Goal: Information Seeking & Learning: Find specific fact

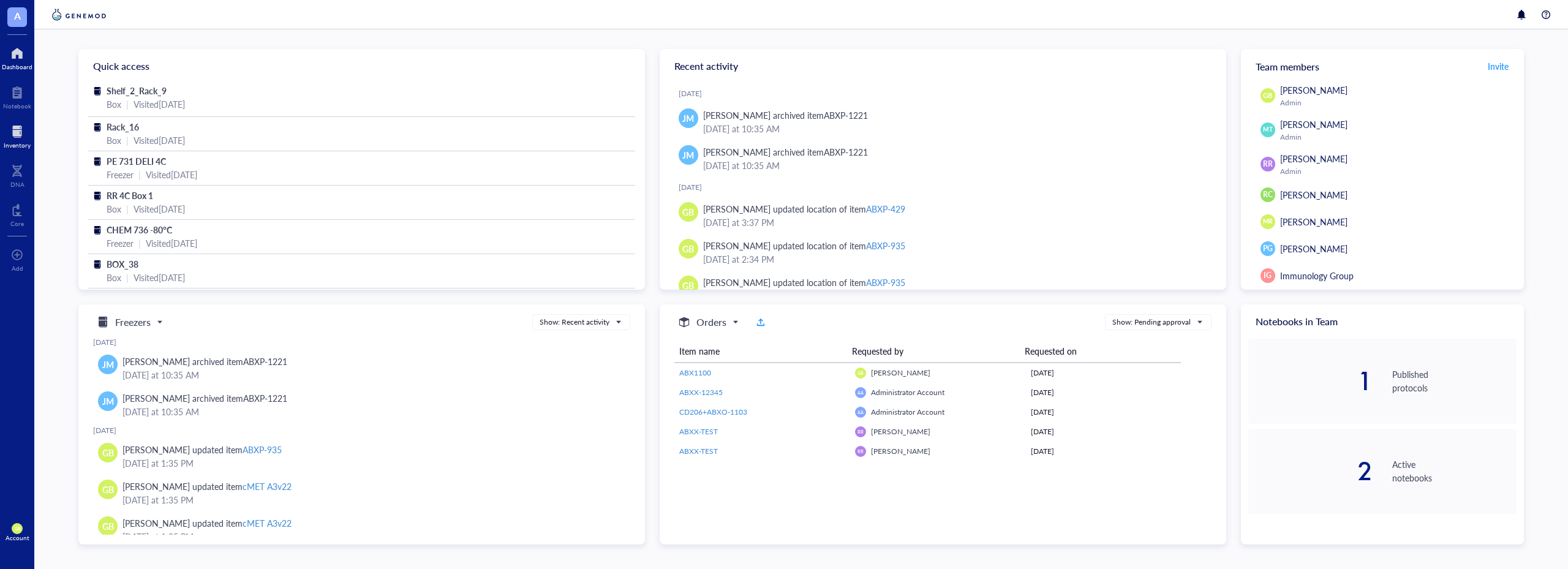
click at [11, 130] on div at bounding box center [17, 132] width 27 height 20
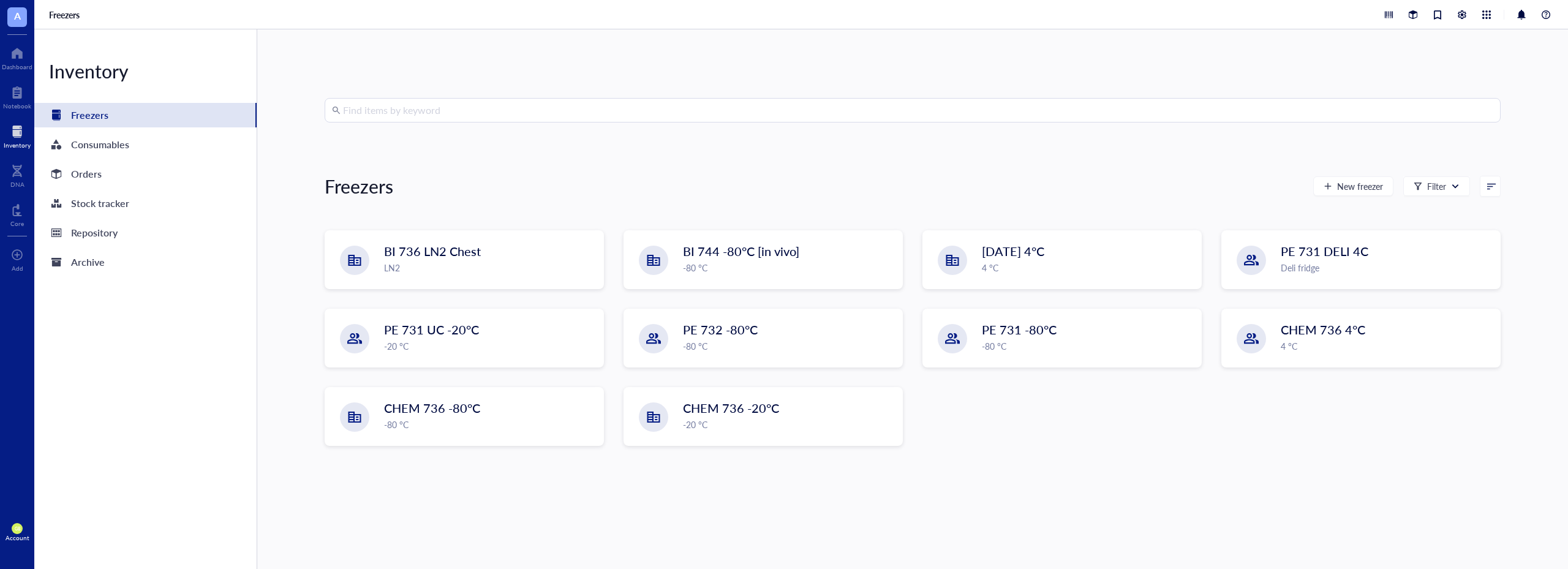
click at [427, 105] on input "search" at bounding box center [918, 110] width 1150 height 24
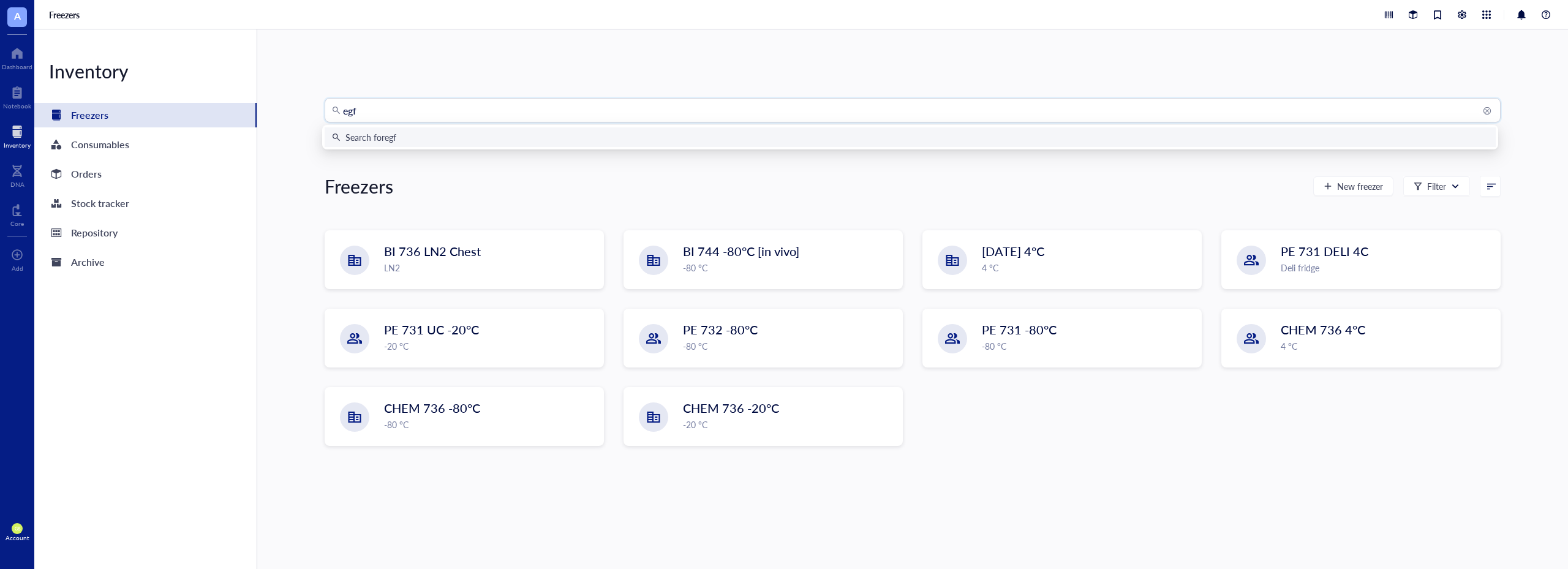
type input "egfr"
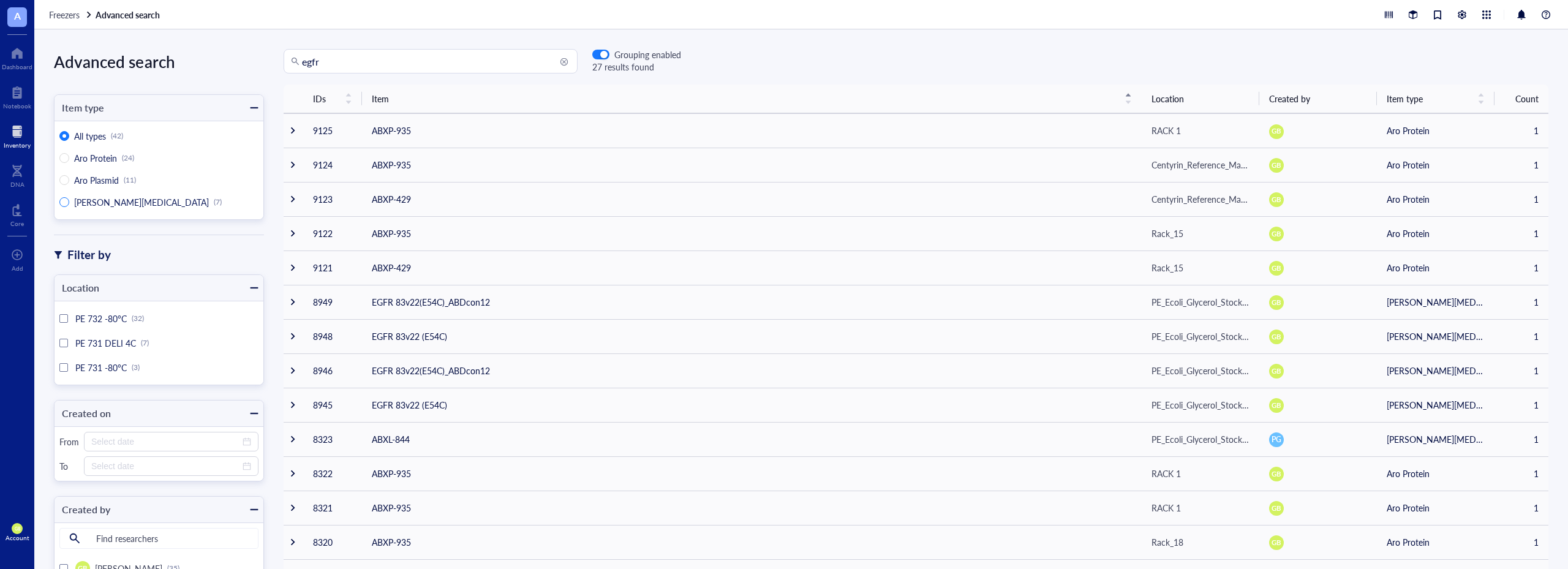
click at [101, 205] on span "[PERSON_NAME][MEDICAL_DATA]" at bounding box center [141, 202] width 135 height 12
click at [69, 205] on input "[PERSON_NAME][MEDICAL_DATA] (7)" at bounding box center [64, 202] width 10 height 10
radio input "true"
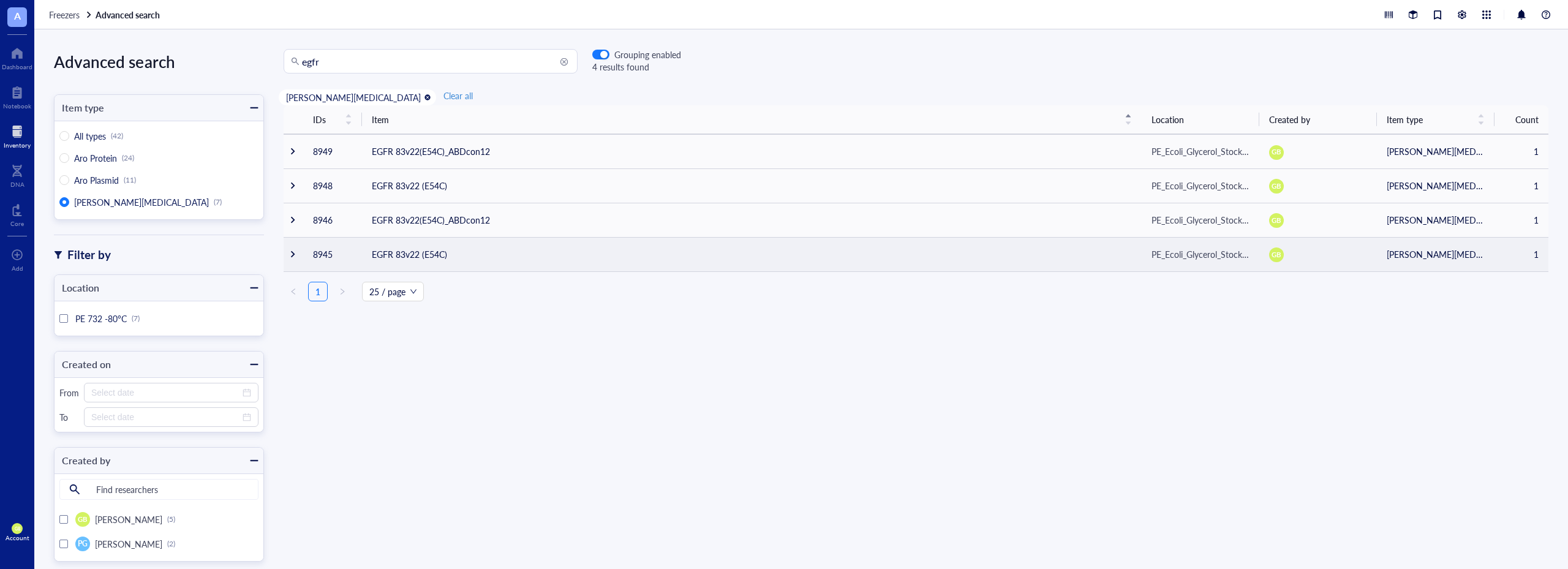
click at [289, 249] on td at bounding box center [293, 254] width 20 height 34
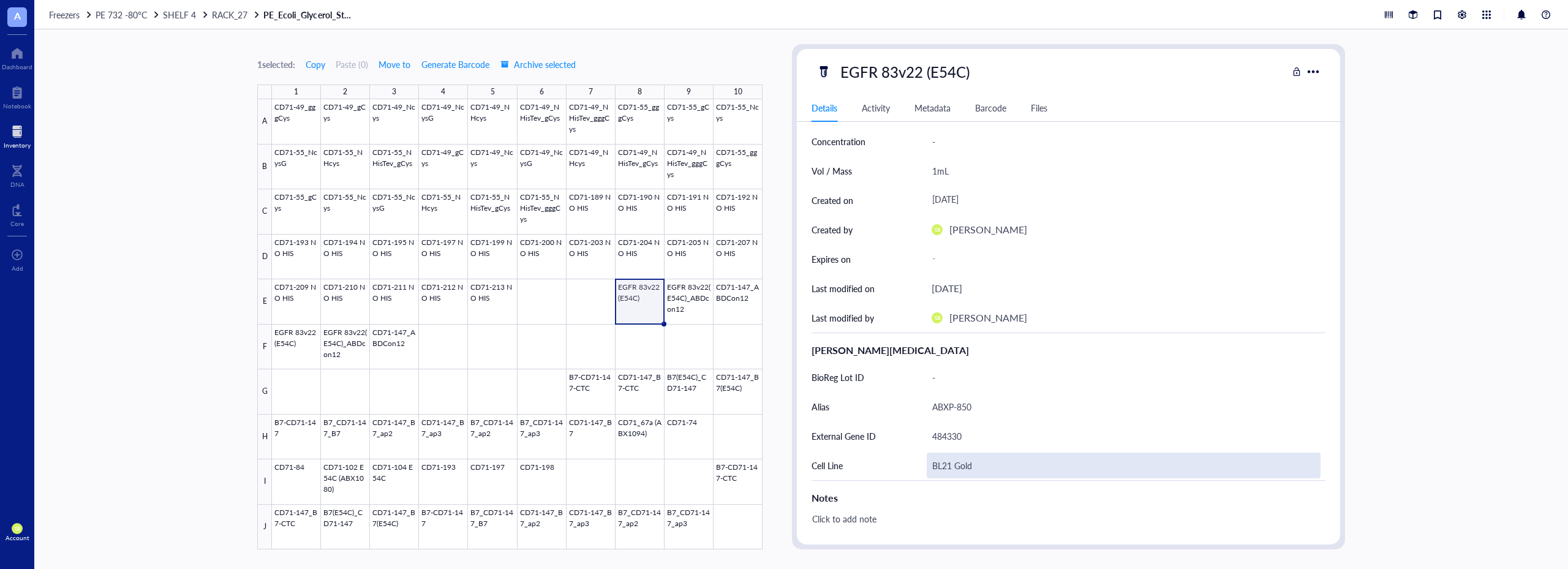
scroll to position [30, 0]
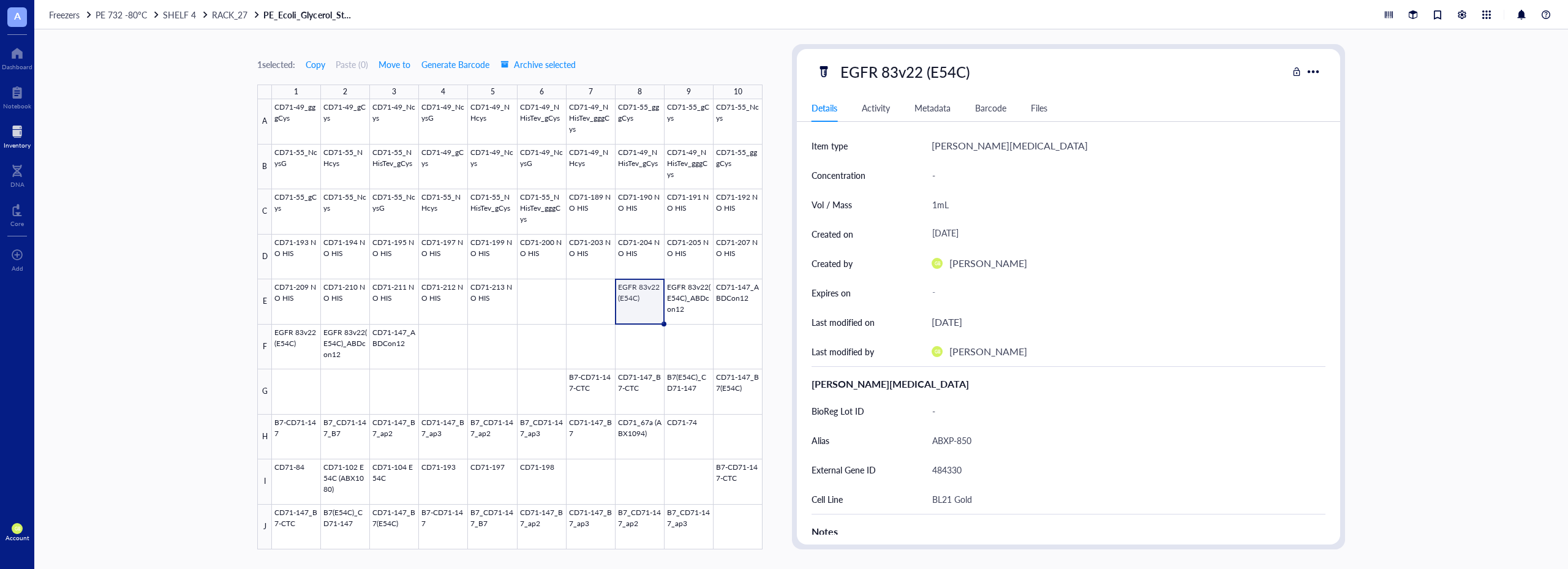
click at [1047, 111] on div "Files" at bounding box center [1039, 108] width 17 height 14
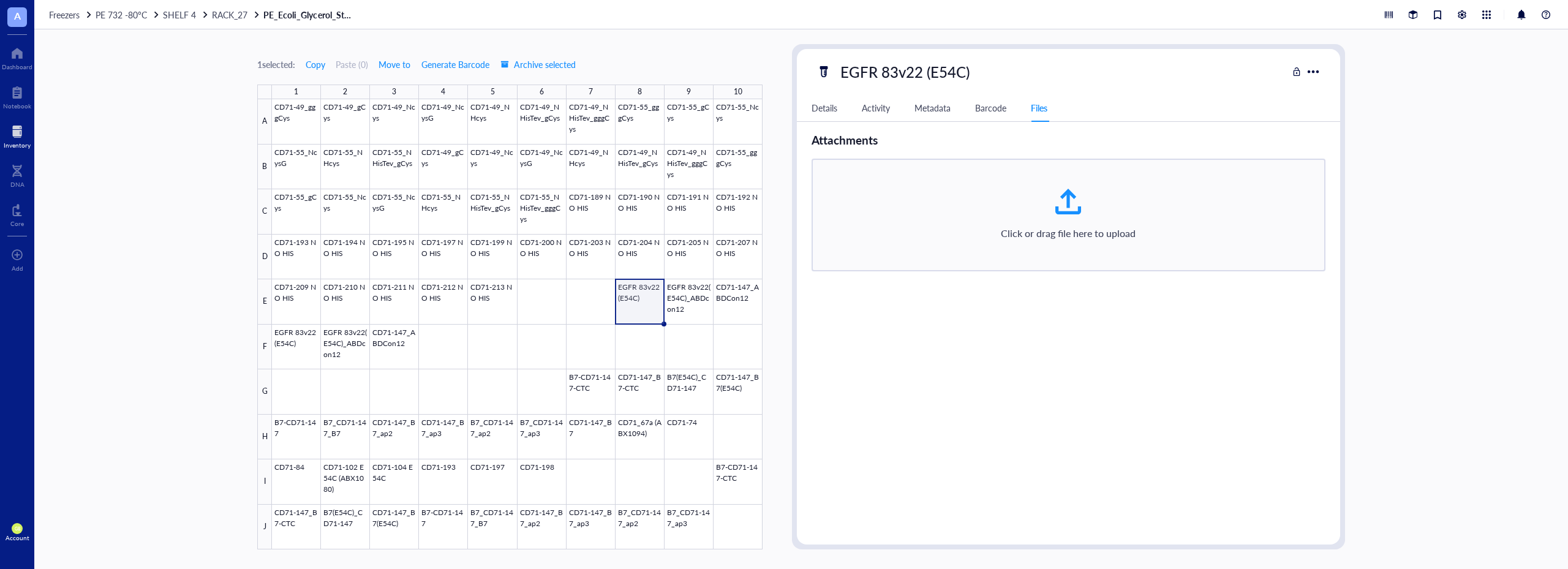
click at [989, 115] on div "Details Activity Metadata Barcode Files" at bounding box center [1068, 108] width 543 height 27
click at [991, 108] on div "Barcode" at bounding box center [991, 108] width 31 height 14
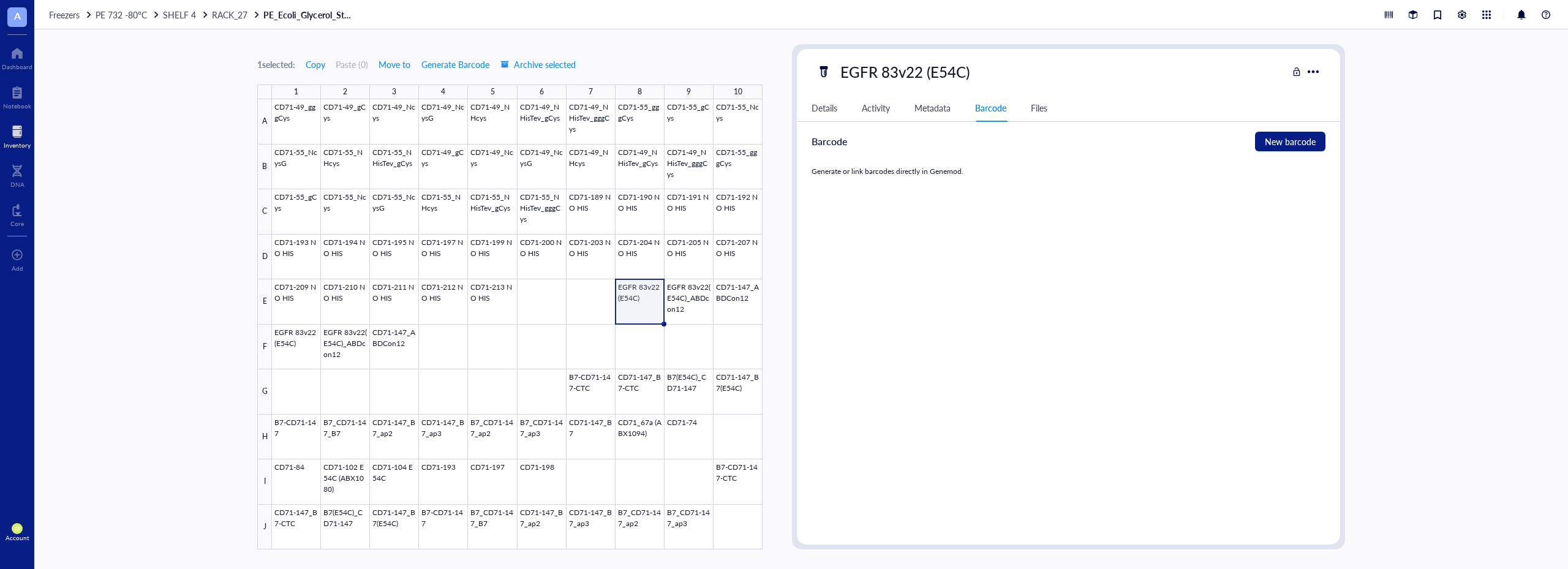
click at [941, 107] on div "Metadata" at bounding box center [932, 108] width 36 height 14
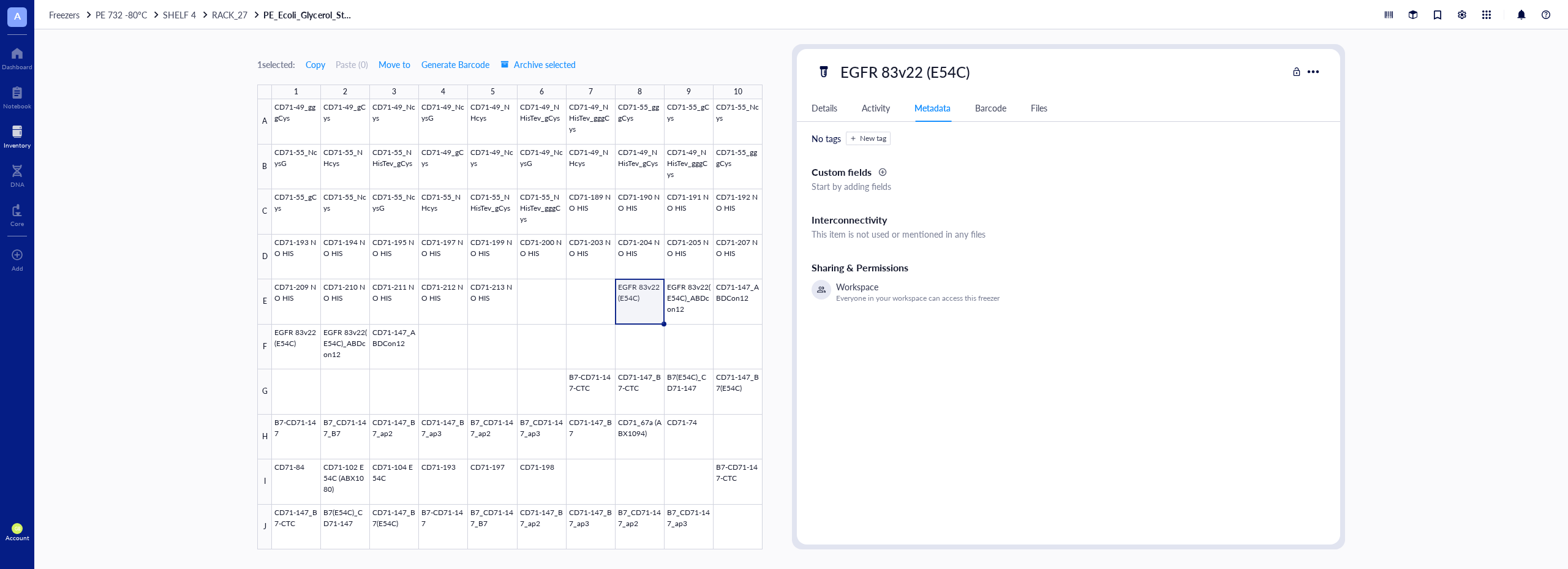
click at [886, 108] on div "Activity" at bounding box center [875, 108] width 28 height 14
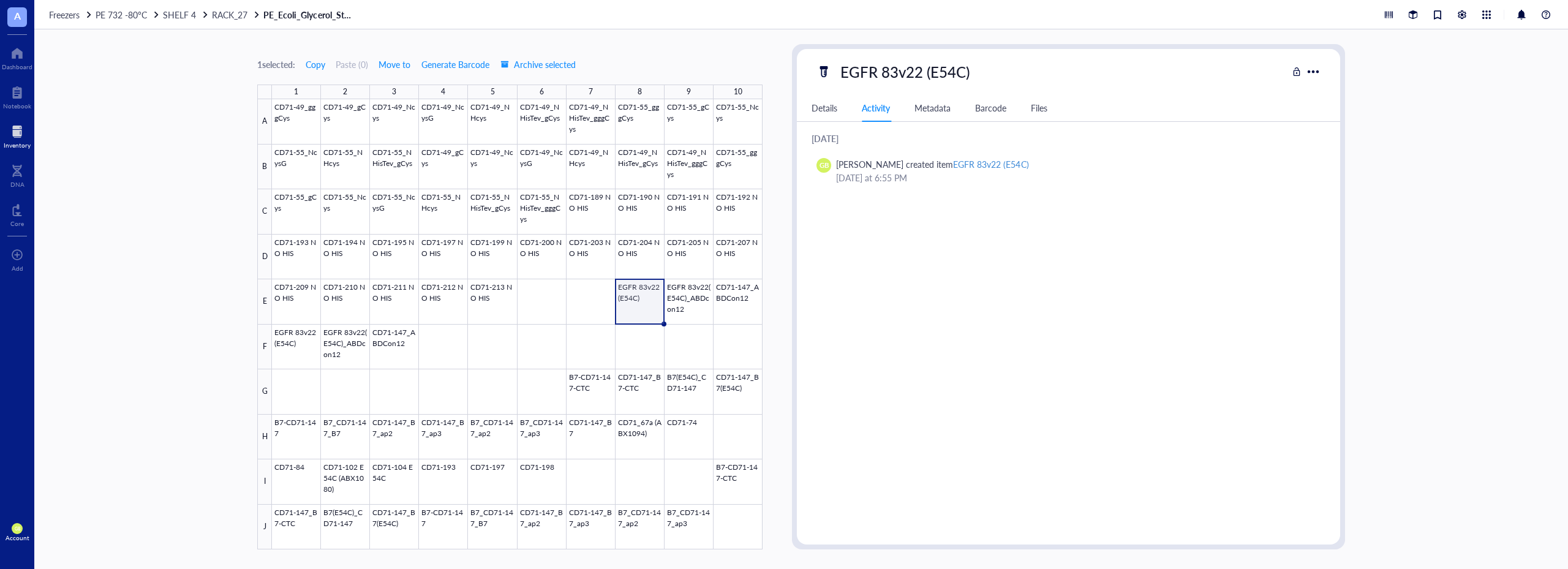
click at [828, 104] on div "Details" at bounding box center [824, 108] width 25 height 14
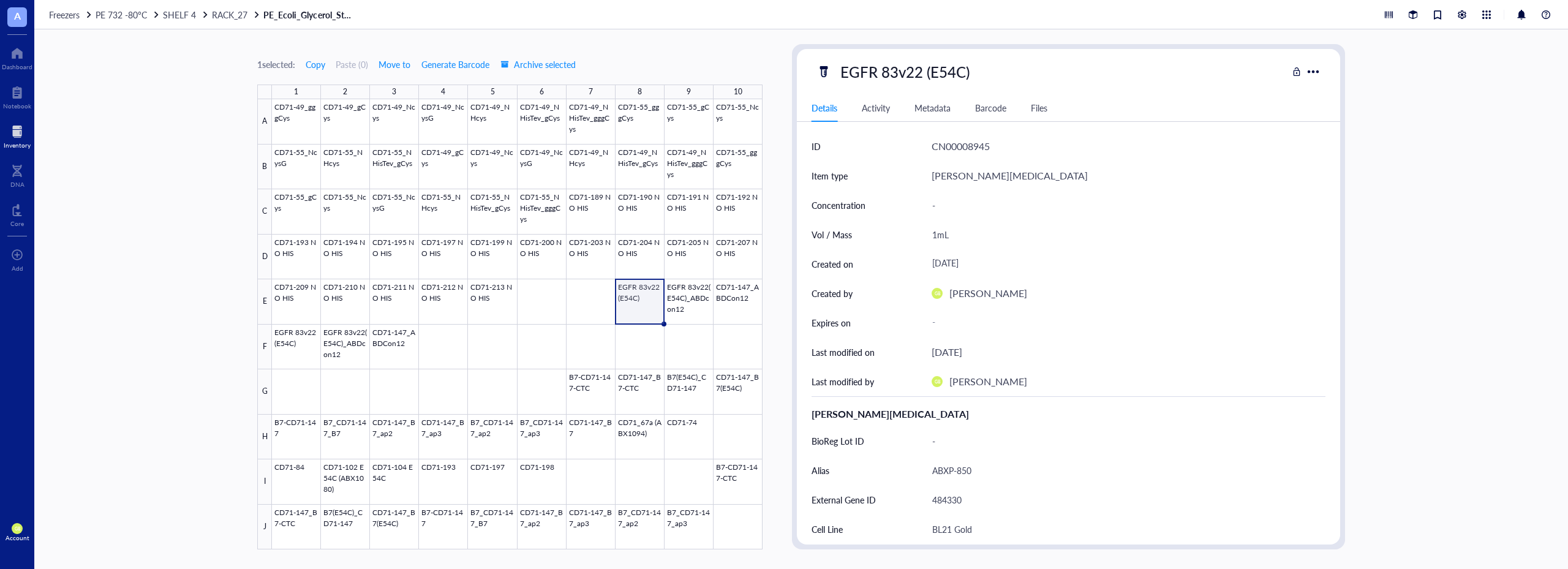
click at [285, 18] on link "PE_Ecoli_Glycerol_Stock_12" at bounding box center [309, 15] width 92 height 11
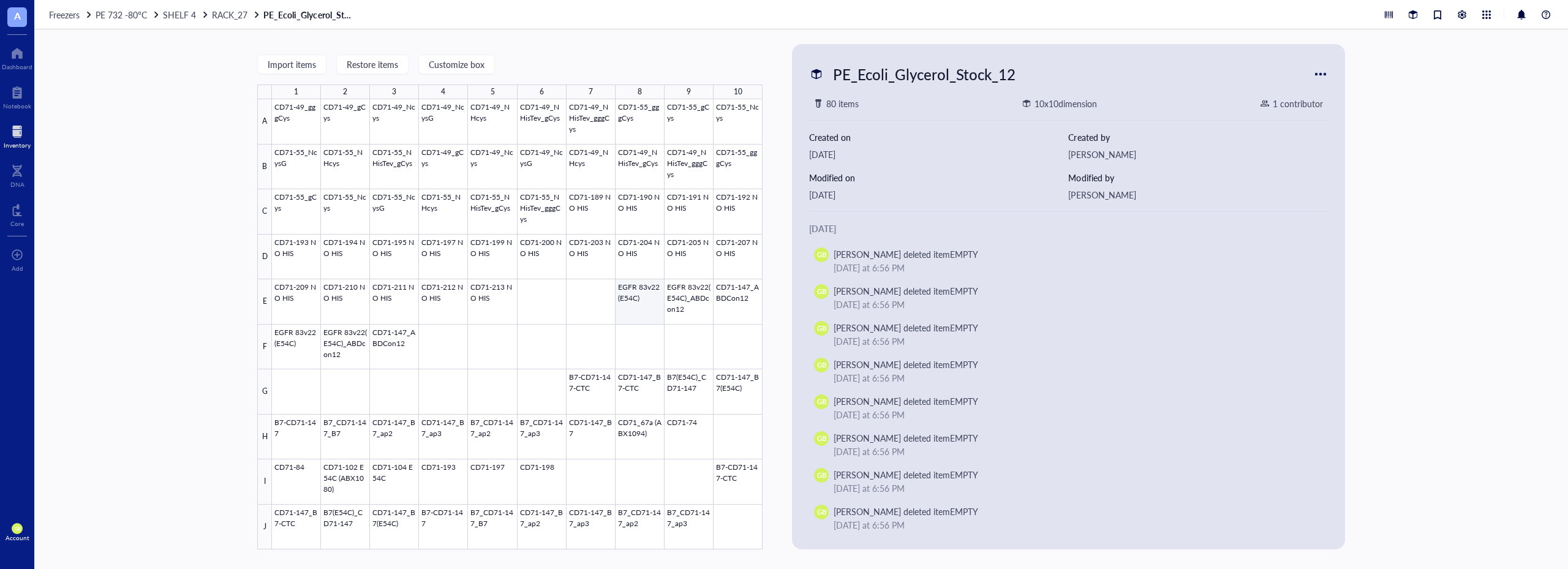
click at [640, 287] on div at bounding box center [517, 324] width 490 height 450
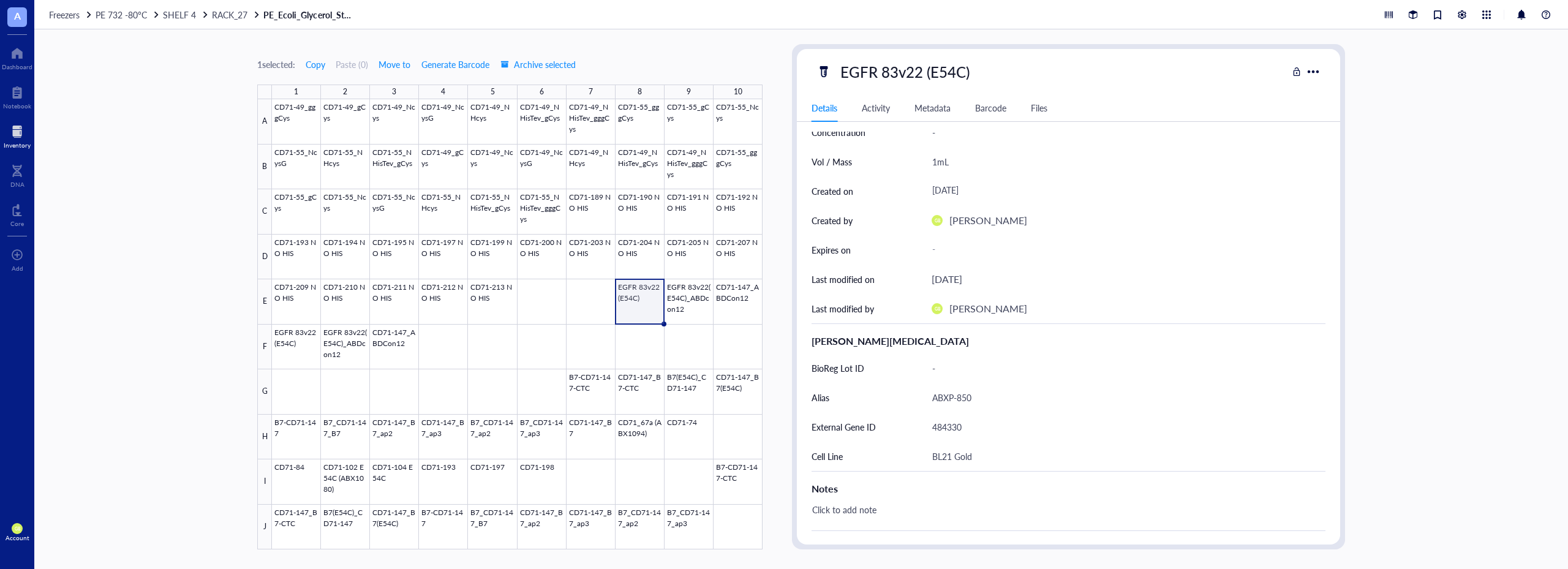
scroll to position [183, 0]
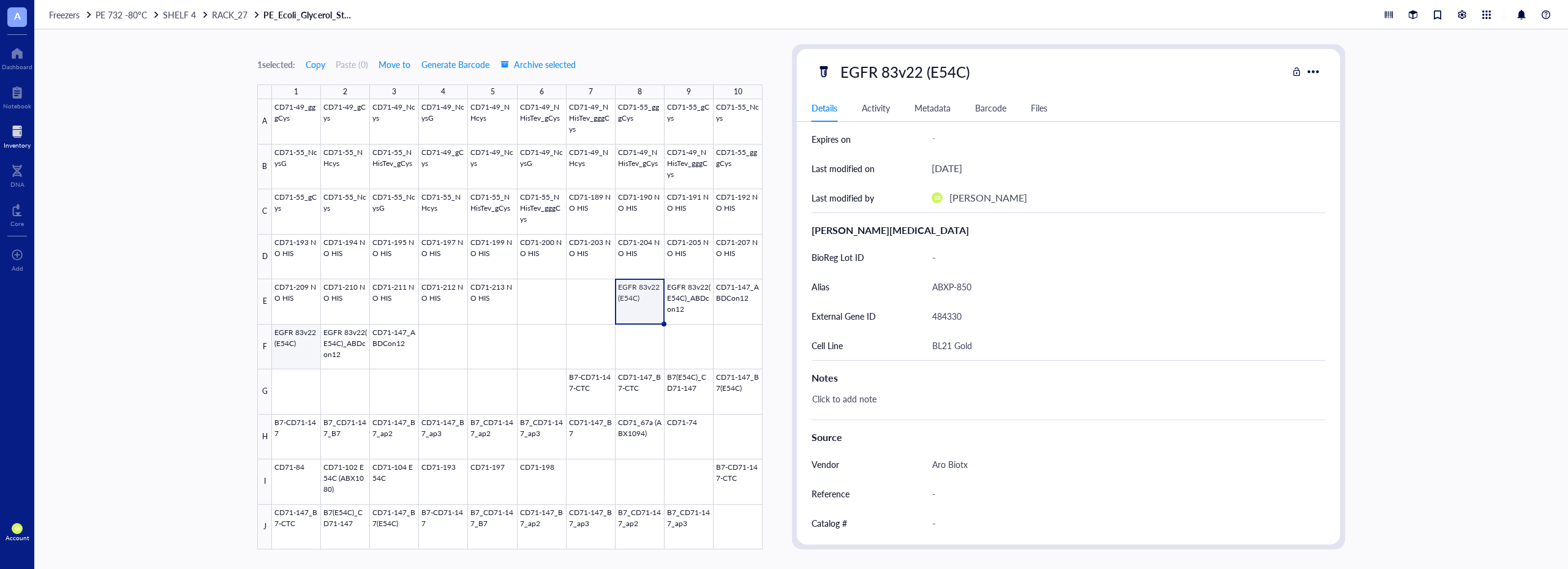
click at [298, 337] on div at bounding box center [517, 324] width 490 height 450
click at [643, 288] on div at bounding box center [517, 324] width 490 height 450
click at [23, 141] on div "Inventory" at bounding box center [17, 145] width 27 height 7
